Goal: Check status: Check status

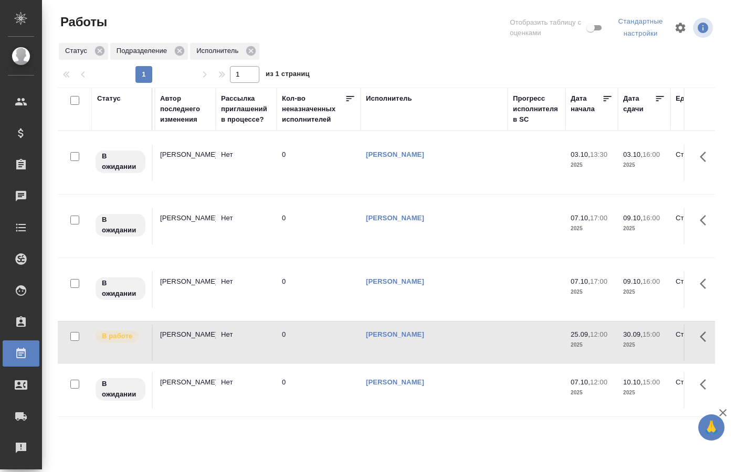
scroll to position [0, 495]
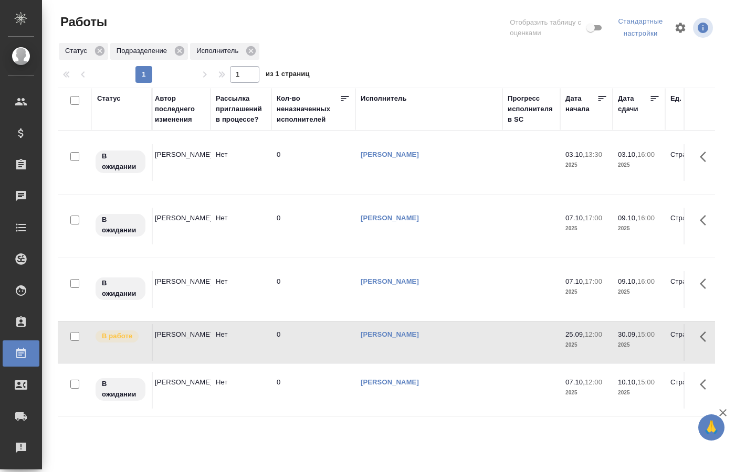
click at [463, 447] on div "Статус Код заказа Клиент Вид работ Вид услуги Языковая пара Подразделение Проек…" at bounding box center [386, 277] width 657 height 378
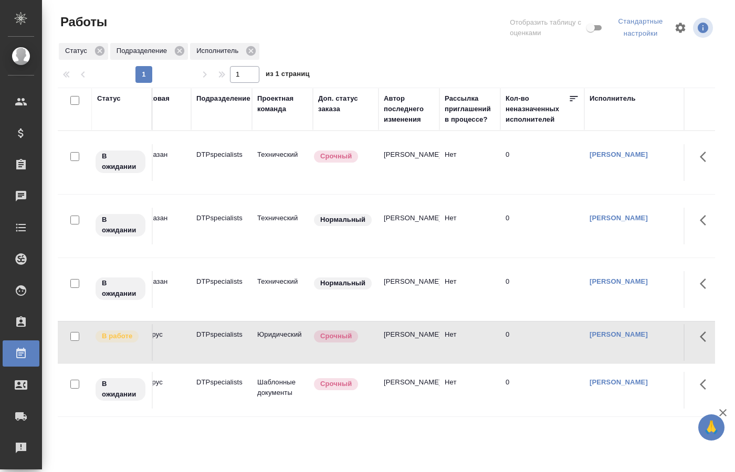
scroll to position [0, 0]
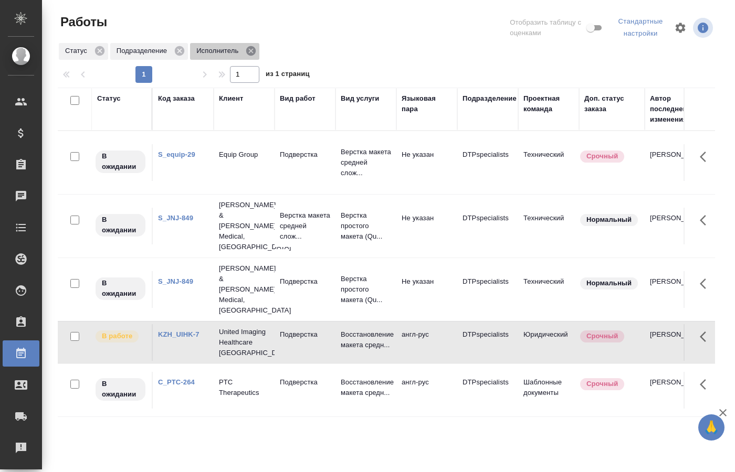
click at [249, 51] on icon at bounding box center [251, 51] width 12 height 12
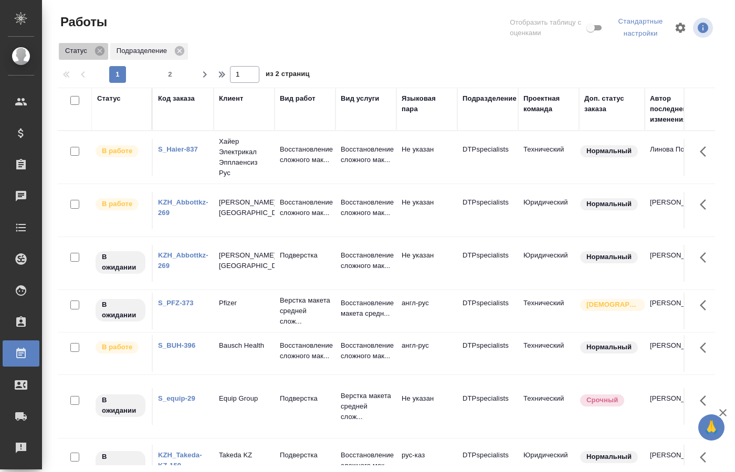
click at [72, 50] on p "Статус" at bounding box center [78, 51] width 26 height 10
click at [76, 51] on p "Статус" at bounding box center [78, 51] width 26 height 10
click at [133, 119] on div "Статус" at bounding box center [121, 108] width 49 height 31
click at [109, 99] on div "Статус" at bounding box center [109, 98] width 24 height 10
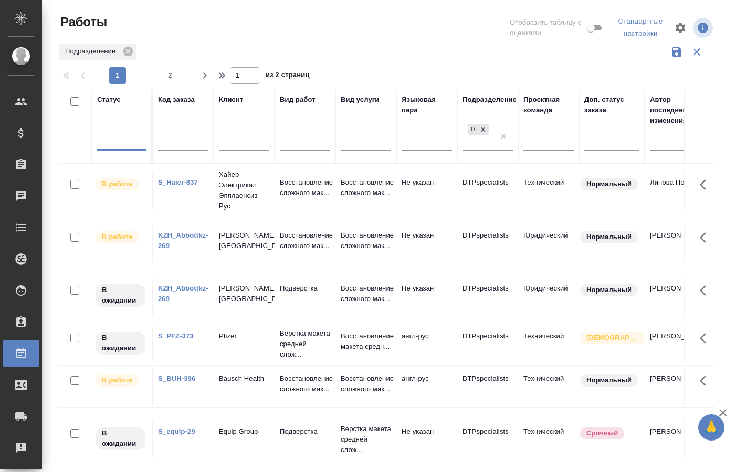
click at [127, 141] on div at bounding box center [121, 140] width 49 height 15
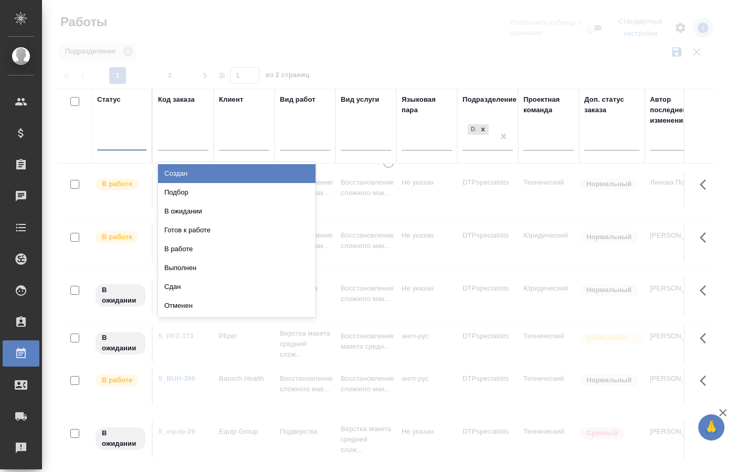
click at [204, 192] on div "Подбор" at bounding box center [236, 192] width 157 height 19
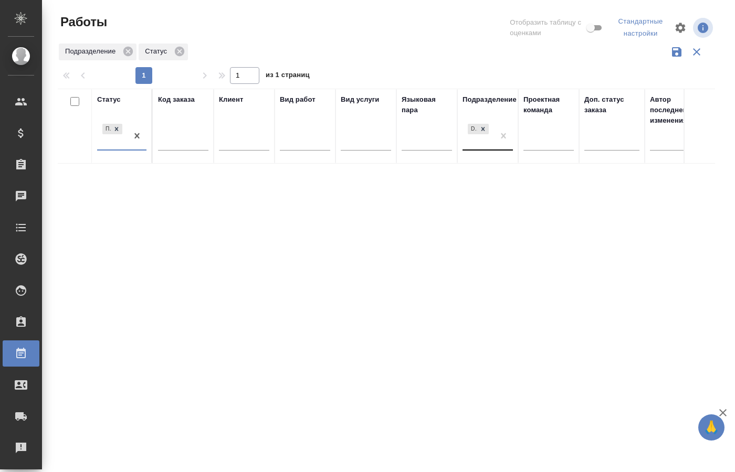
click at [493, 145] on div "DTPspecialists" at bounding box center [477, 136] width 31 height 28
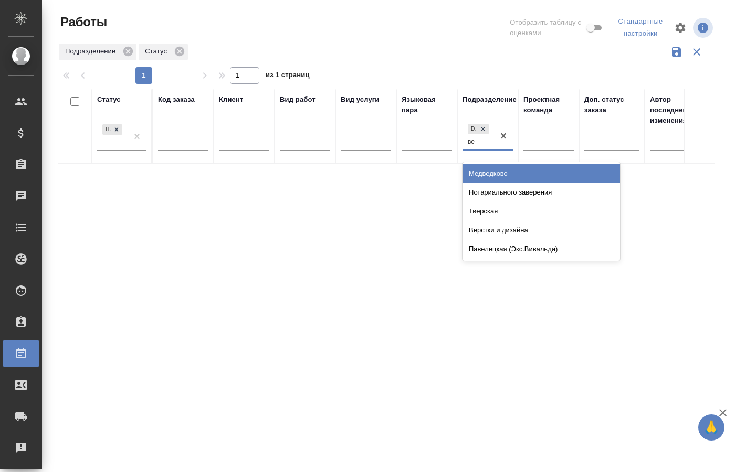
type input "вер"
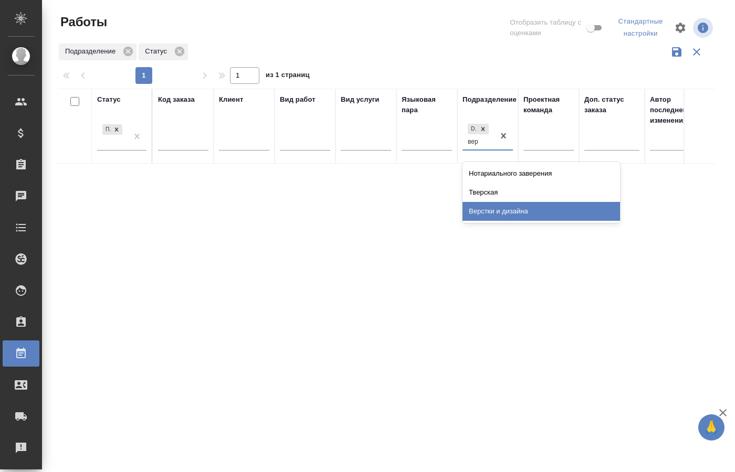
click at [492, 210] on div "Верстки и дизайна" at bounding box center [540, 211] width 157 height 19
